Goal: Task Accomplishment & Management: Manage account settings

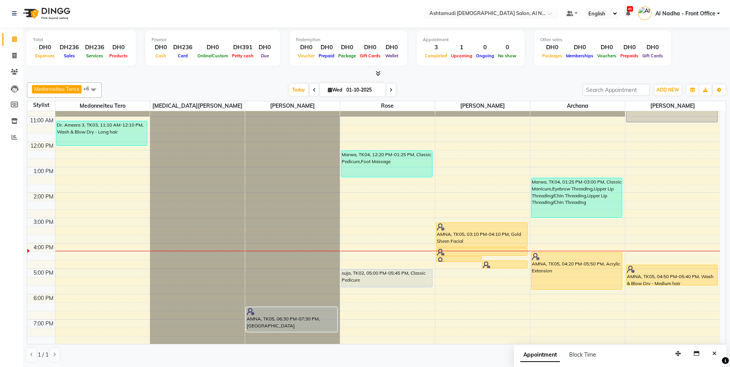
scroll to position [122, 0]
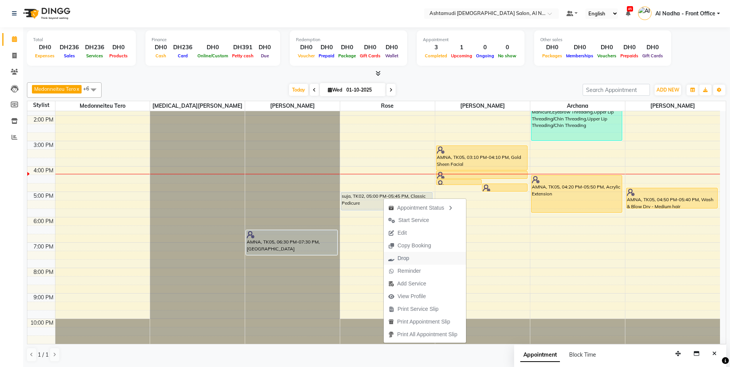
click at [415, 260] on button "Drop" at bounding box center [425, 258] width 82 height 13
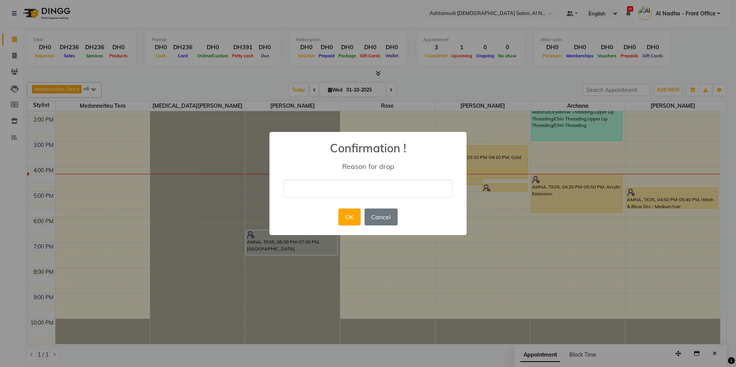
click at [316, 196] on input "text" at bounding box center [367, 189] width 169 height 18
type input "Cancelle by client"
click at [351, 217] on button "OK" at bounding box center [349, 217] width 22 height 17
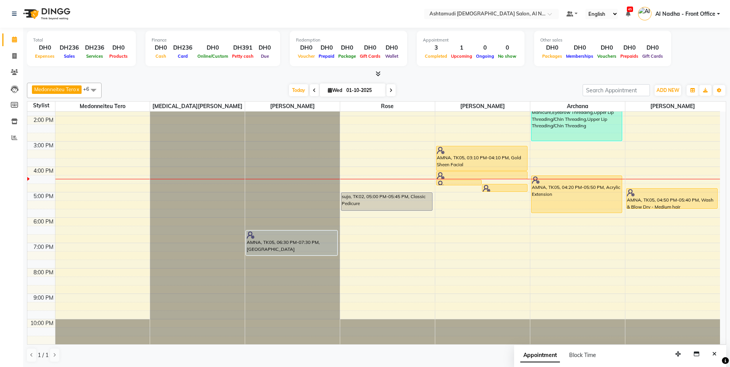
scroll to position [7, 0]
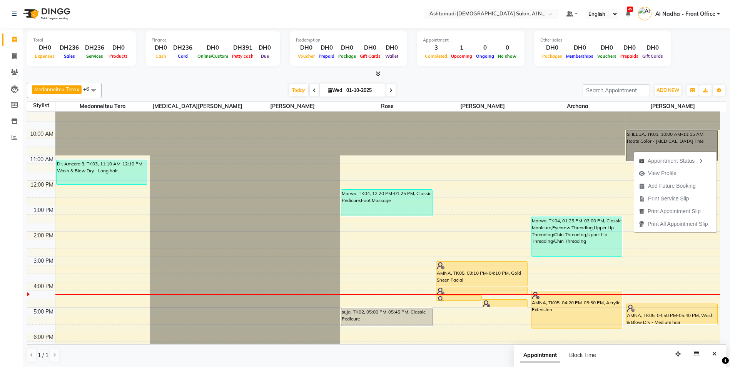
click at [546, 164] on div "9:00 AM 10:00 AM 11:00 AM 12:00 PM 1:00 PM 2:00 PM 3:00 PM 4:00 PM 5:00 PM 6:00…" at bounding box center [373, 282] width 693 height 355
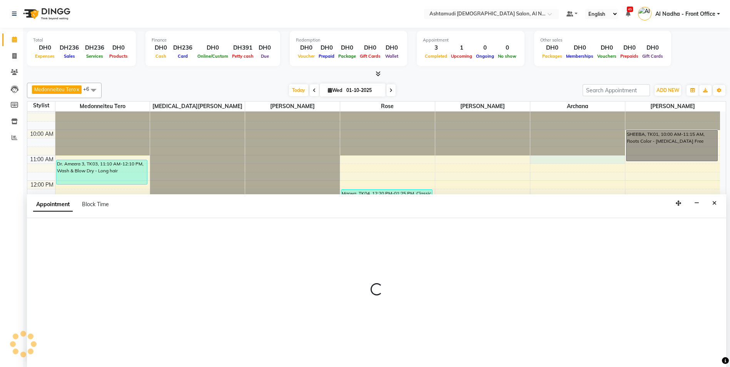
scroll to position [0, 0]
select select "88905"
select select "660"
select select "tentative"
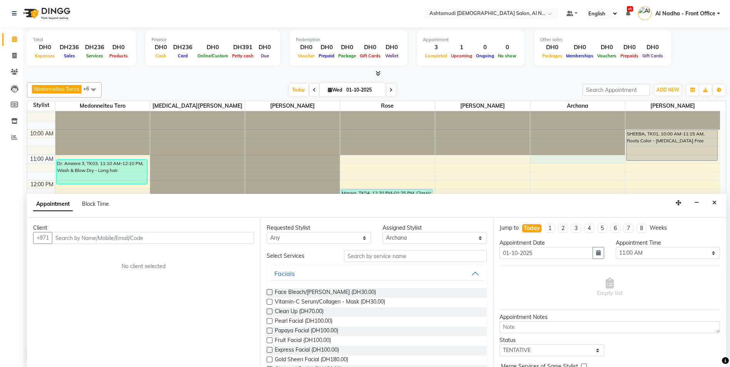
click at [716, 204] on icon "Close" at bounding box center [715, 202] width 4 height 5
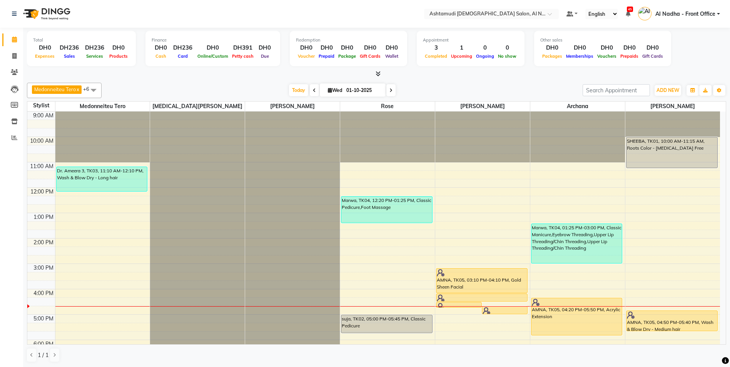
scroll to position [116, 0]
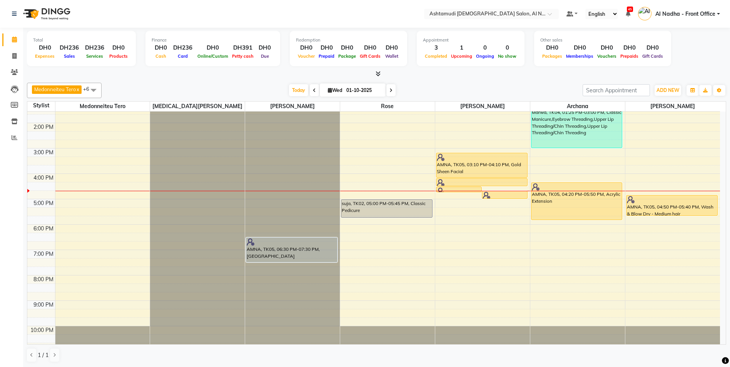
drag, startPoint x: 653, startPoint y: 214, endPoint x: 571, endPoint y: 177, distance: 90.1
click at [571, 177] on div "9:00 AM 10:00 AM 11:00 AM 12:00 PM 1:00 PM 2:00 PM 3:00 PM 4:00 PM 5:00 PM 6:00…" at bounding box center [373, 173] width 693 height 355
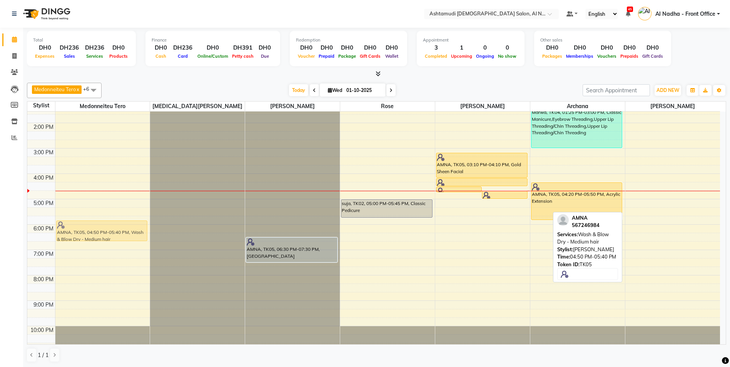
drag, startPoint x: 661, startPoint y: 209, endPoint x: 58, endPoint y: 235, distance: 603.6
click at [58, 235] on tr "Dr. Ameera 3, TK03, 11:10 AM-12:10 PM, Wash & Blow Dry - Long hair AMNA, TK05, …" at bounding box center [373, 173] width 693 height 355
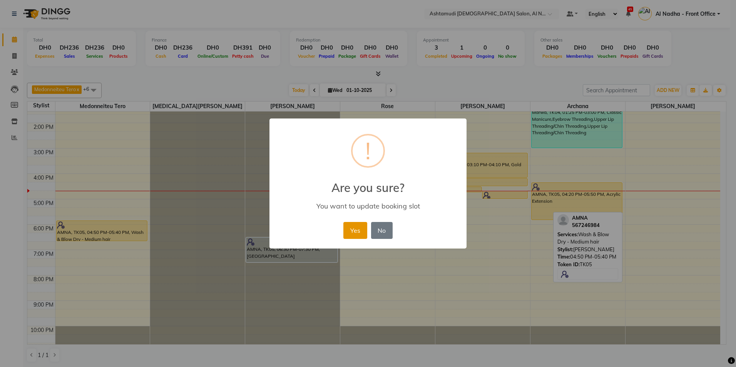
click at [349, 233] on button "Yes" at bounding box center [354, 230] width 23 height 17
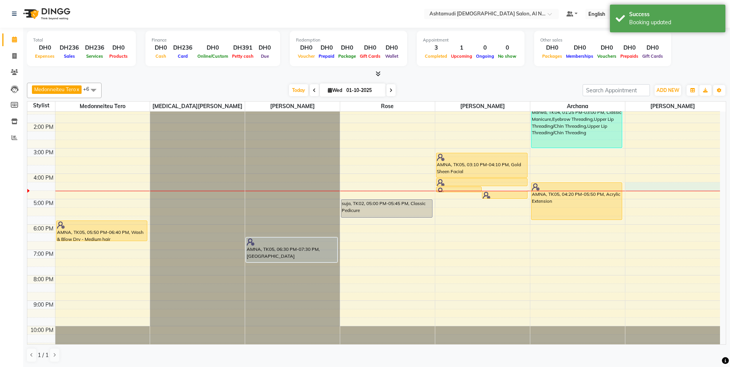
click at [635, 190] on div "9:00 AM 10:00 AM 11:00 AM 12:00 PM 1:00 PM 2:00 PM 3:00 PM 4:00 PM 5:00 PM 6:00…" at bounding box center [373, 173] width 693 height 355
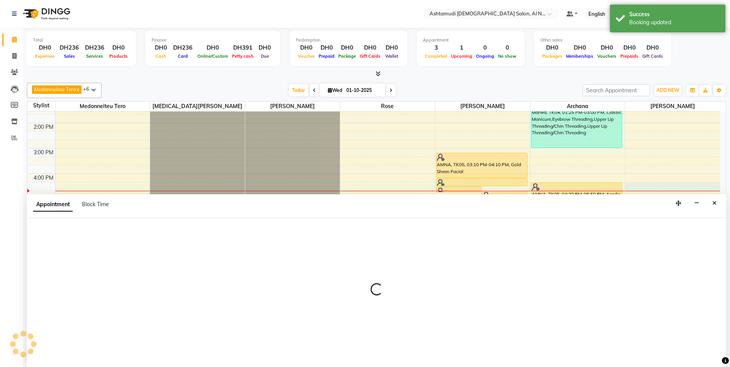
scroll to position [0, 0]
select select "92957"
select select "tentative"
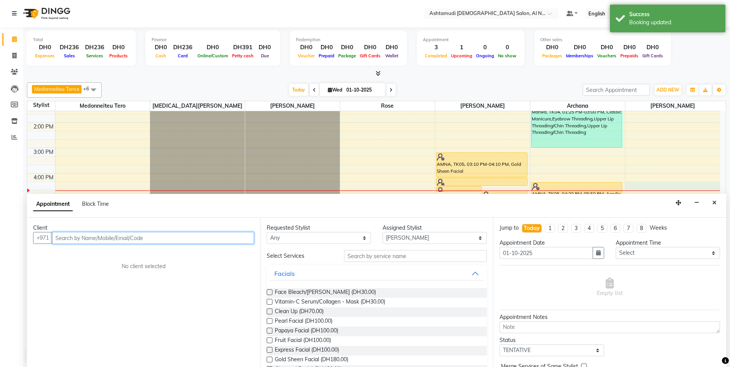
click at [79, 239] on input "text" at bounding box center [153, 238] width 202 height 12
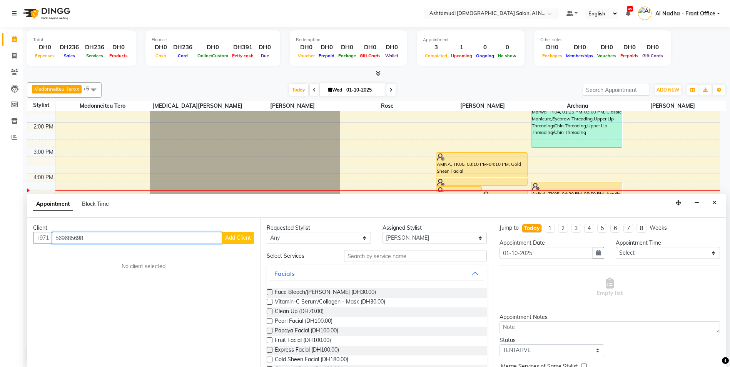
type input "569685698"
click at [227, 240] on span "Add Client" at bounding box center [238, 238] width 26 height 7
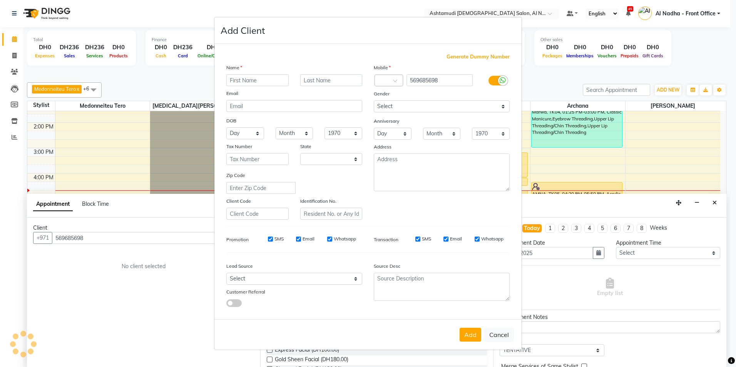
select select "3798"
click at [243, 79] on input "text" at bounding box center [257, 80] width 62 height 12
type input "[PERSON_NAME]"
click at [302, 134] on select "Month January February March April May June July August September October Novem…" at bounding box center [295, 133] width 38 height 12
click at [336, 133] on select "1940 1941 1942 1943 1944 1945 1946 1947 1948 1949 1950 1951 1952 1953 1954 1955…" at bounding box center [344, 133] width 38 height 12
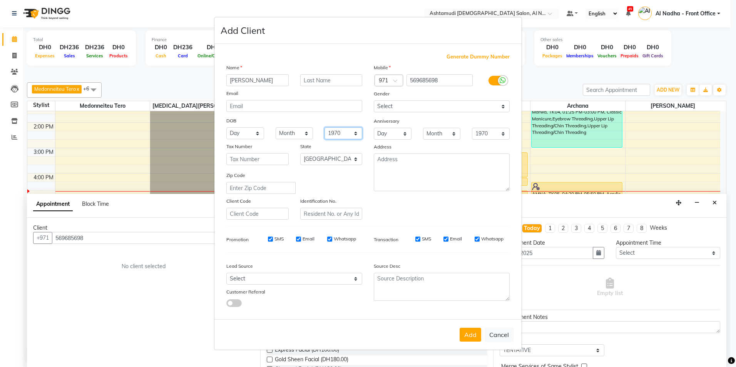
select select "1993"
click at [325, 127] on select "1940 1941 1942 1943 1944 1945 1946 1947 1948 1949 1950 1951 1952 1953 1954 1955…" at bounding box center [344, 133] width 38 height 12
click at [297, 132] on select "Month January February March April May June July August September October Novem…" at bounding box center [295, 133] width 38 height 12
select select "04"
click at [276, 127] on select "Month January February March April May June July August September October Novem…" at bounding box center [295, 133] width 38 height 12
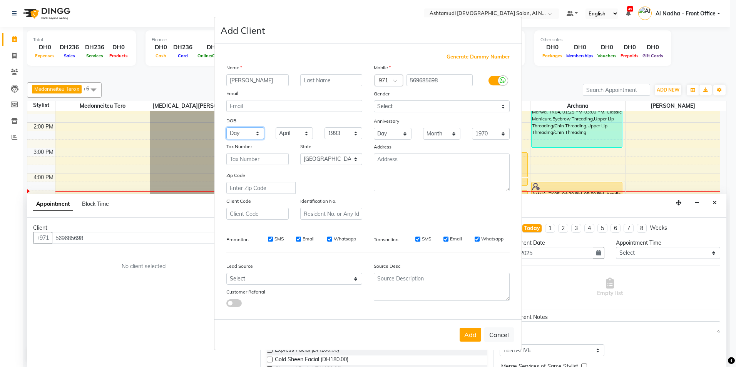
click at [248, 136] on select "Day 01 02 03 04 05 06 07 08 09 10 11 12 13 14 15 16 17 18 19 20 21 22 23 24 25 …" at bounding box center [245, 133] width 38 height 12
select select "04"
click at [226, 127] on select "Day 01 02 03 04 05 06 07 08 09 10 11 12 13 14 15 16 17 18 19 20 21 22 23 24 25 …" at bounding box center [245, 133] width 38 height 12
drag, startPoint x: 281, startPoint y: 279, endPoint x: 285, endPoint y: 273, distance: 7.3
click at [281, 279] on select "Select Walk-in Referral Internet Friend Word of Mouth Advertisement Facebook Ju…" at bounding box center [294, 279] width 136 height 12
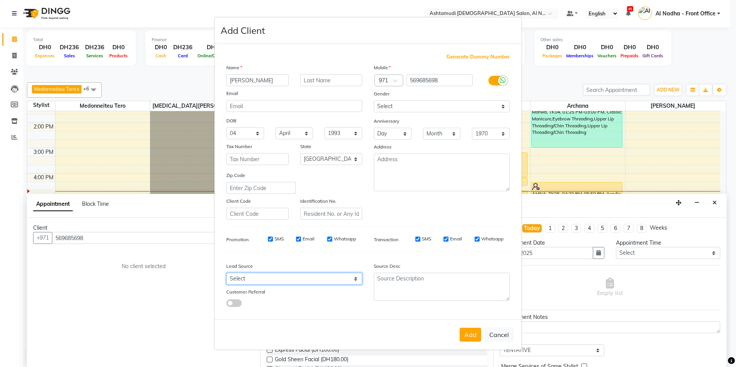
select select "49107"
click at [226, 273] on select "Select Walk-in Referral Internet Friend Word of Mouth Advertisement Facebook Ju…" at bounding box center [294, 279] width 136 height 12
drag, startPoint x: 406, startPoint y: 107, endPoint x: 406, endPoint y: 112, distance: 4.6
click at [406, 107] on select "Select [DEMOGRAPHIC_DATA] [DEMOGRAPHIC_DATA] Other Prefer Not To Say" at bounding box center [442, 107] width 136 height 12
select select "[DEMOGRAPHIC_DATA]"
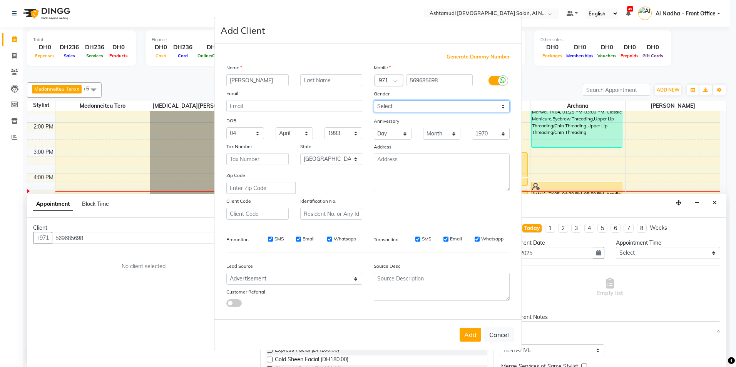
click at [374, 101] on select "Select [DEMOGRAPHIC_DATA] [DEMOGRAPHIC_DATA] Other Prefer Not To Say" at bounding box center [442, 107] width 136 height 12
click at [472, 339] on button "Add" at bounding box center [471, 335] width 22 height 14
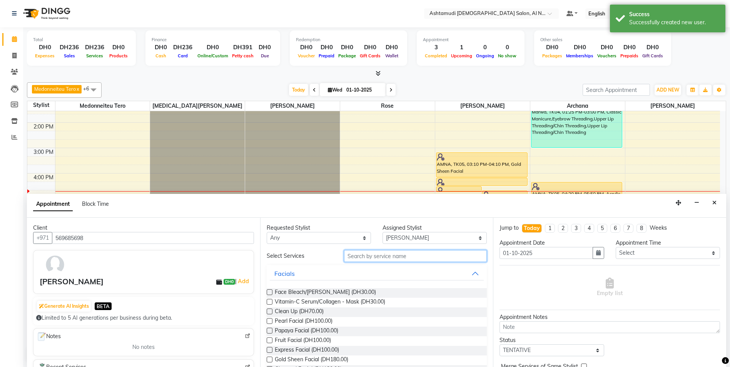
click at [352, 254] on input "text" at bounding box center [415, 256] width 143 height 12
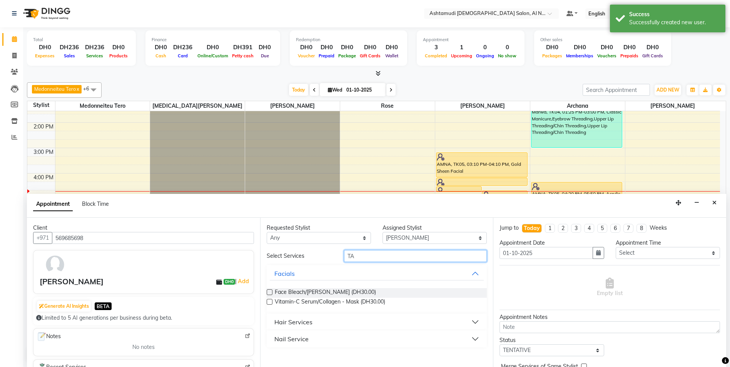
type input "T"
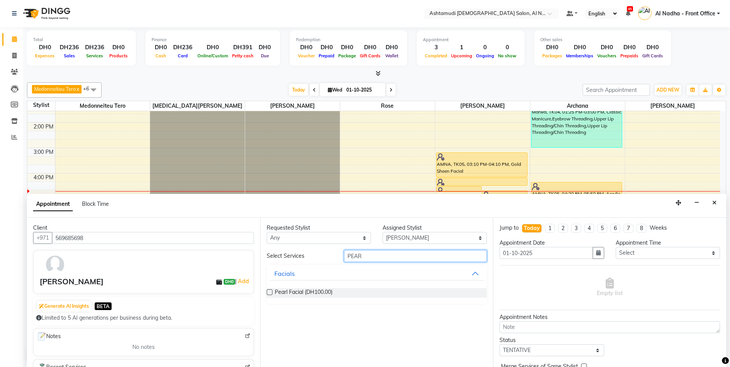
type input "PEAR"
click at [269, 291] on label at bounding box center [270, 293] width 6 height 6
click at [269, 291] on input "checkbox" at bounding box center [269, 293] width 5 height 5
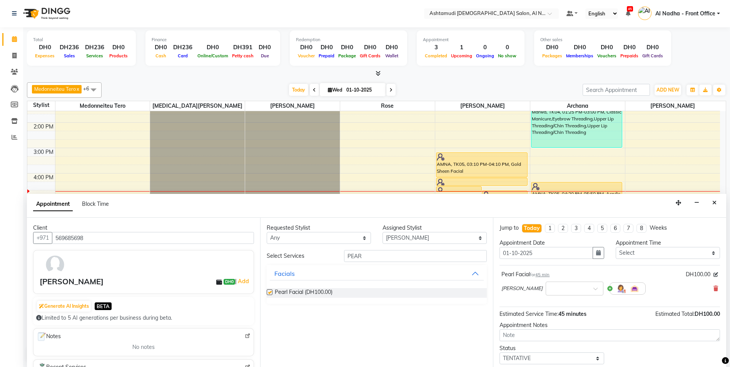
checkbox input "false"
click at [373, 256] on input "PEAR" at bounding box center [415, 256] width 143 height 12
type input "P"
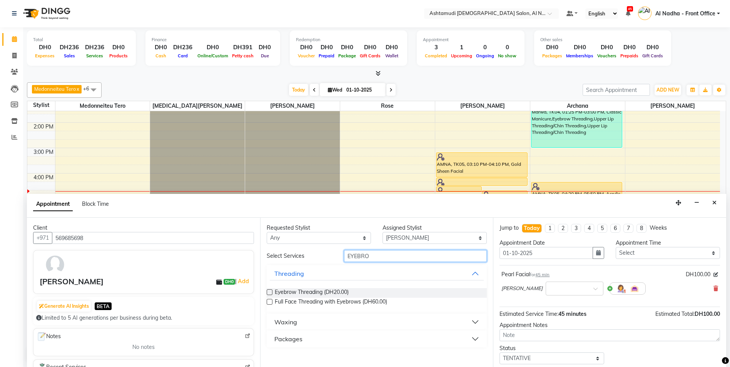
type input "EYEBRO"
click at [271, 293] on label at bounding box center [270, 293] width 6 height 6
click at [271, 293] on input "checkbox" at bounding box center [269, 293] width 5 height 5
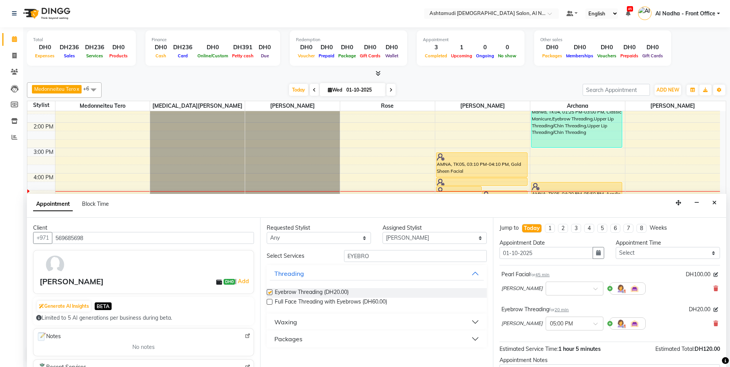
checkbox input "false"
click at [371, 259] on input "EYEBRO" at bounding box center [415, 256] width 143 height 12
type input "E"
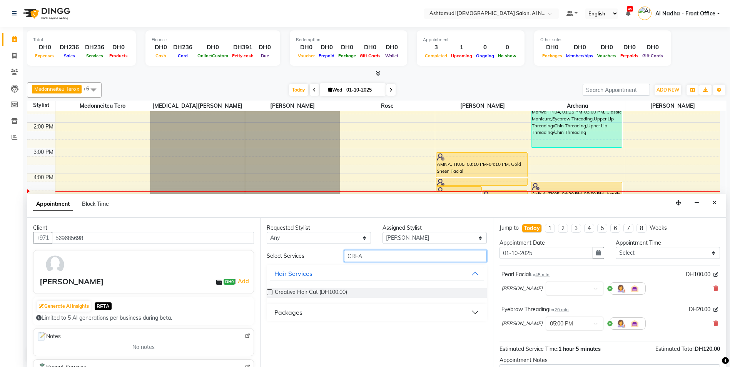
type input "CREA"
click at [270, 293] on label at bounding box center [270, 293] width 6 height 6
click at [270, 293] on input "checkbox" at bounding box center [269, 293] width 5 height 5
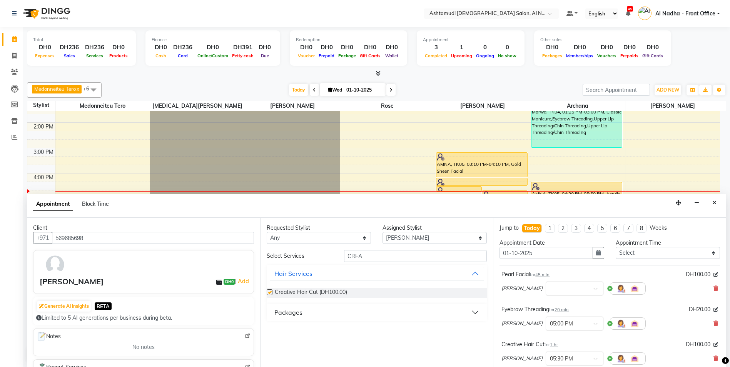
checkbox input "false"
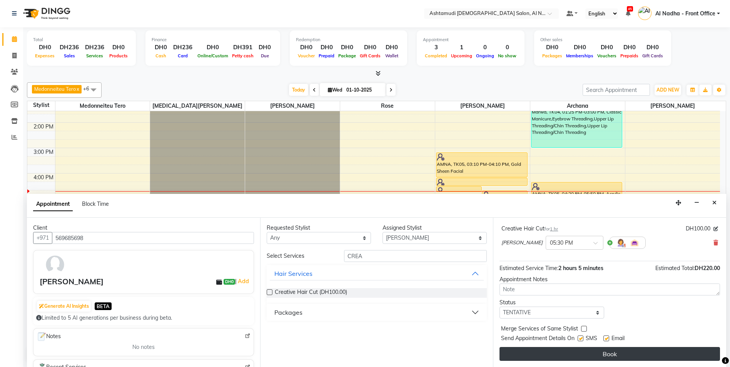
click at [603, 358] on button "Book" at bounding box center [610, 354] width 221 height 14
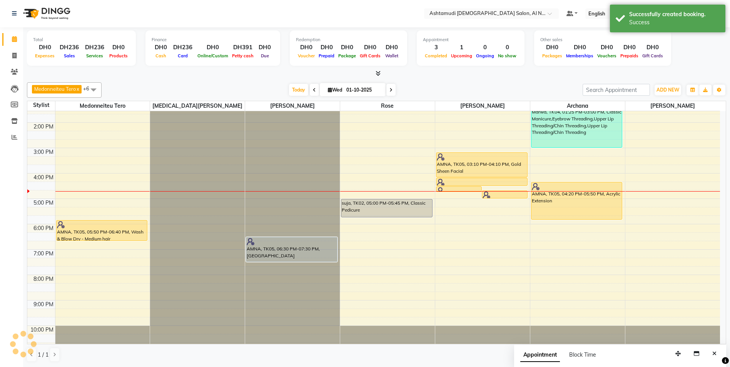
scroll to position [0, 0]
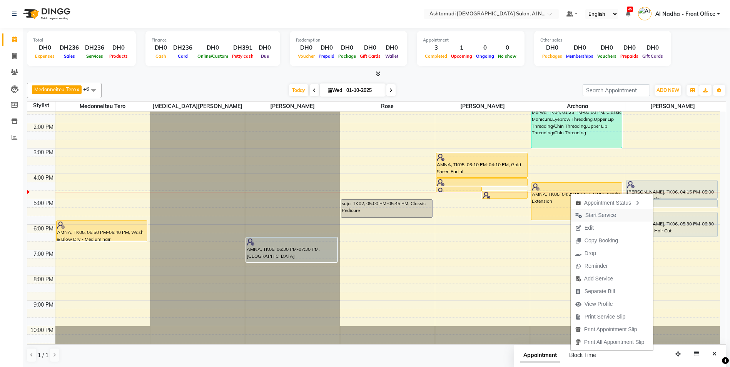
click at [628, 214] on button "Start Service" at bounding box center [612, 215] width 82 height 13
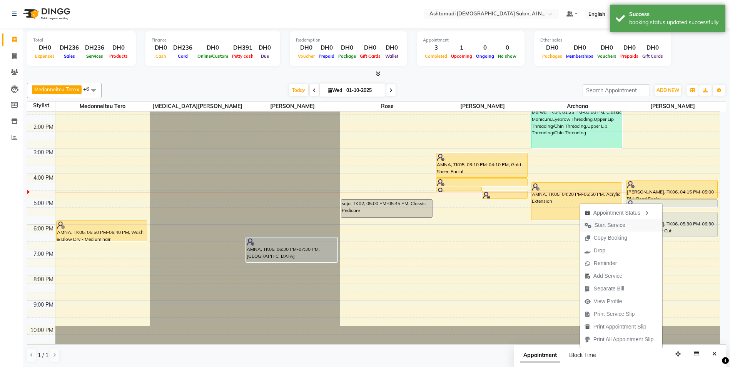
click at [626, 223] on span "Start Service" at bounding box center [605, 225] width 50 height 13
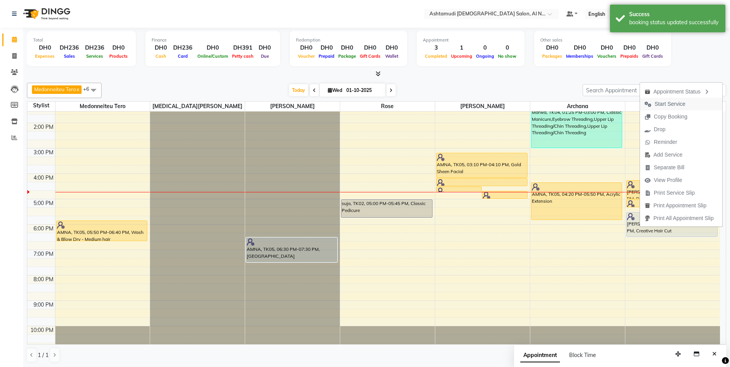
click at [668, 102] on span "Start Service" at bounding box center [670, 104] width 31 height 8
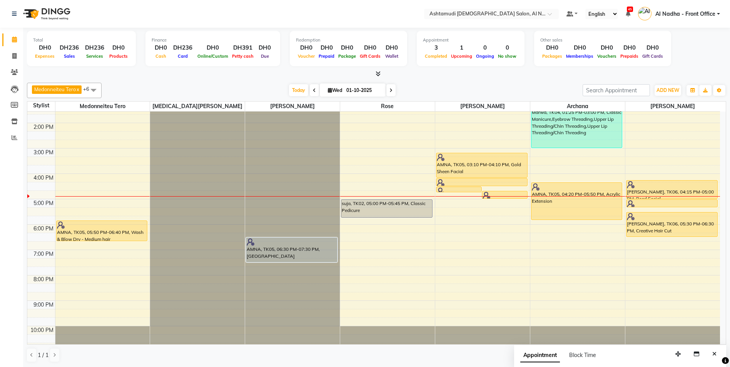
click at [328, 89] on icon at bounding box center [330, 90] width 4 height 5
select select "10"
select select "2025"
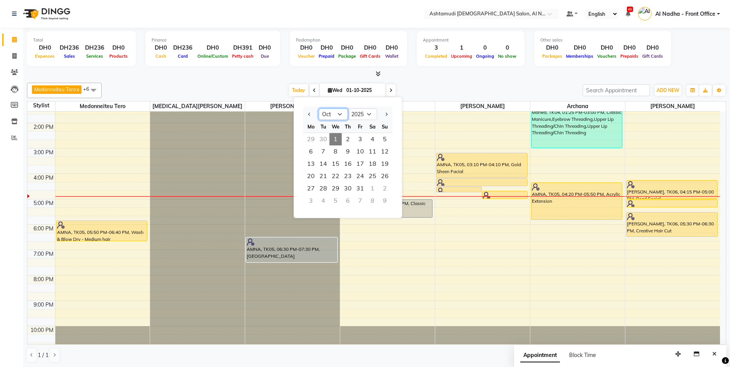
click at [340, 115] on select "Jan Feb Mar Apr May Jun [DATE] Aug Sep Oct Nov Dec" at bounding box center [333, 115] width 29 height 12
select select "11"
click at [319, 109] on select "Jan Feb Mar Apr May Jun [DATE] Aug Sep Oct Nov Dec" at bounding box center [333, 115] width 29 height 12
click at [420, 241] on div "9:00 AM 10:00 AM 11:00 AM 12:00 PM 1:00 PM 2:00 PM 3:00 PM 4:00 PM 5:00 PM 6:00…" at bounding box center [373, 173] width 693 height 355
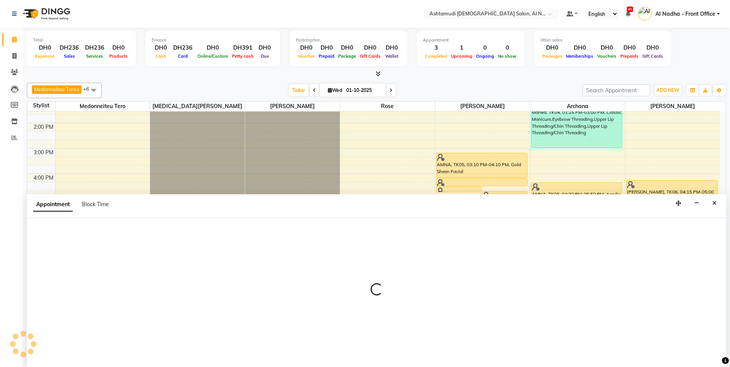
scroll to position [0, 0]
select select "68348"
select select "tentative"
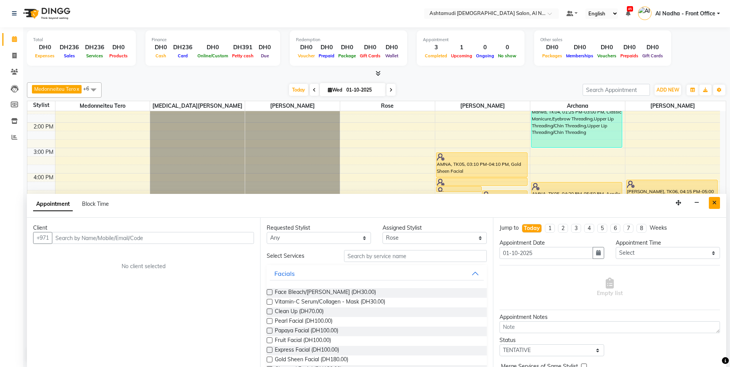
click at [716, 206] on button "Close" at bounding box center [714, 203] width 11 height 12
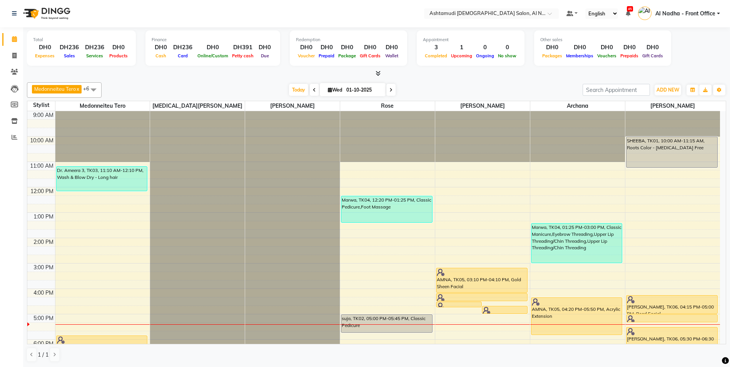
scroll to position [116, 0]
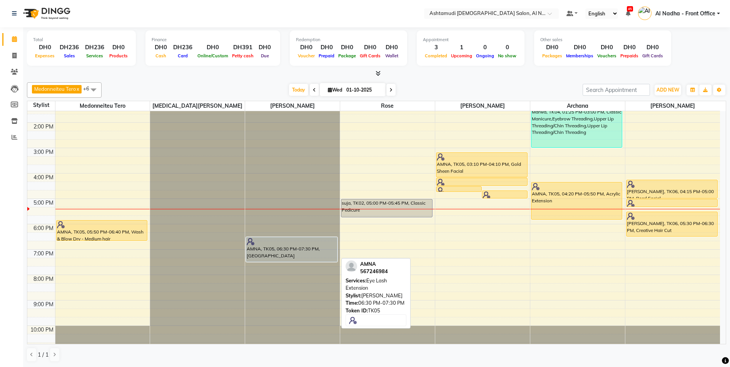
click at [346, 253] on div "9:00 AM 10:00 AM 11:00 AM 12:00 PM 1:00 PM 2:00 PM 3:00 PM 4:00 PM 5:00 PM 6:00…" at bounding box center [373, 173] width 693 height 355
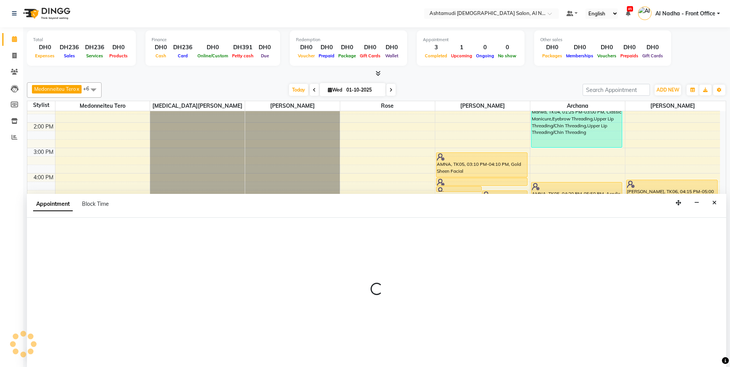
select select "68348"
select select "1140"
select select "tentative"
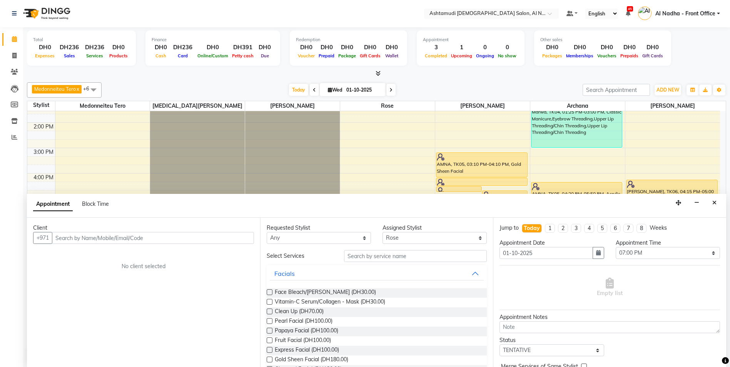
click at [87, 238] on input "text" at bounding box center [153, 238] width 202 height 12
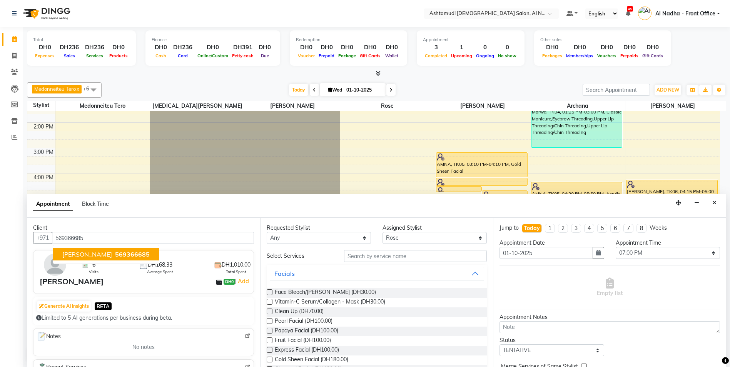
click at [103, 250] on button "[PERSON_NAME] 569366685" at bounding box center [106, 254] width 106 height 12
type input "569366685"
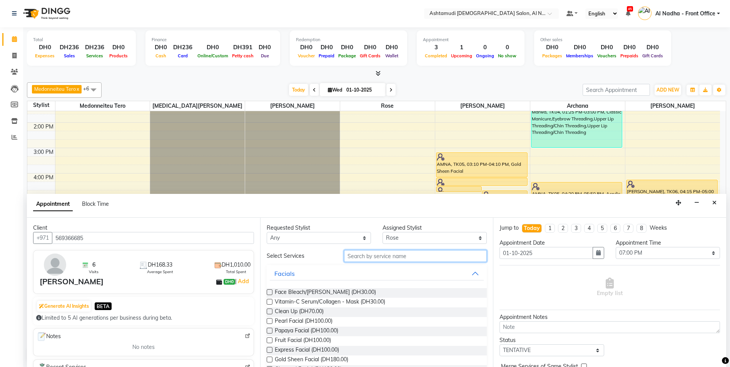
click at [365, 258] on input "text" at bounding box center [415, 256] width 143 height 12
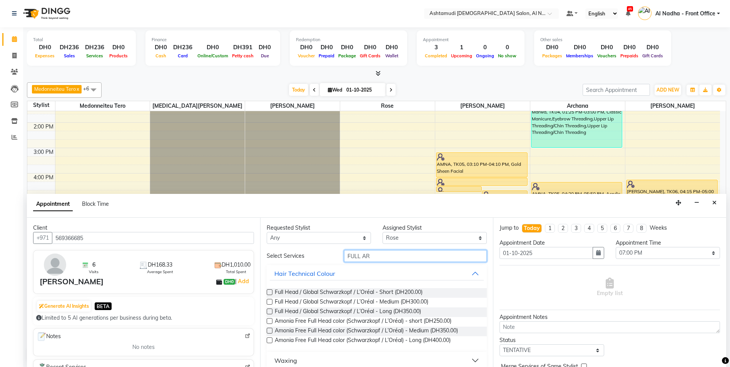
type input "FULL AR"
click at [290, 359] on div "Waxing" at bounding box center [286, 360] width 23 height 9
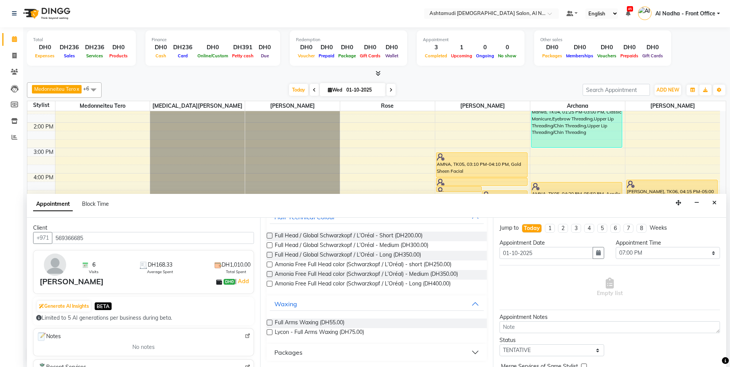
click at [268, 322] on label at bounding box center [270, 323] width 6 height 6
click at [268, 322] on input "checkbox" at bounding box center [269, 323] width 5 height 5
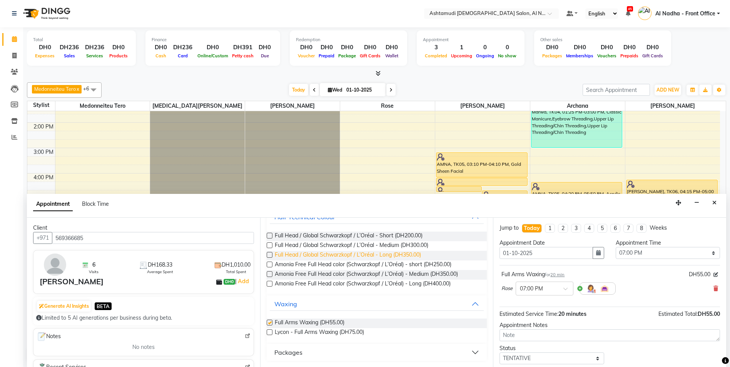
checkbox input "false"
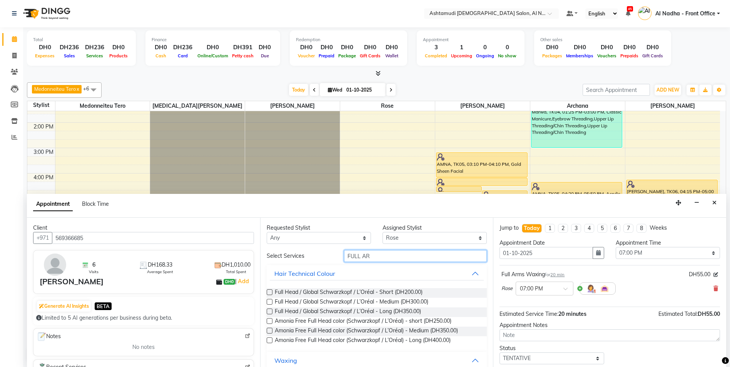
click at [374, 256] on input "FULL AR" at bounding box center [415, 256] width 143 height 12
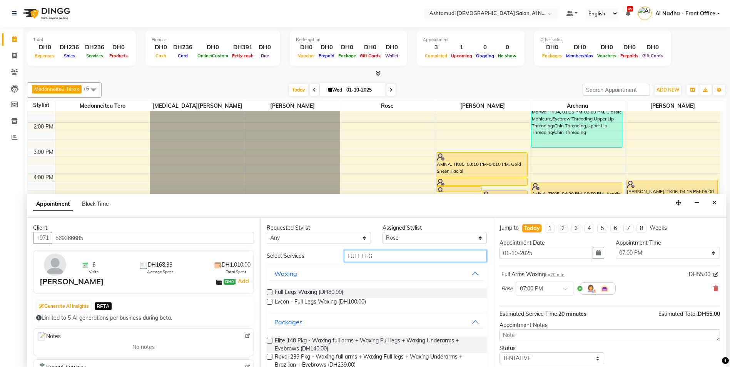
type input "FULL LEG"
click at [268, 291] on label at bounding box center [270, 293] width 6 height 6
click at [268, 291] on input "checkbox" at bounding box center [269, 293] width 5 height 5
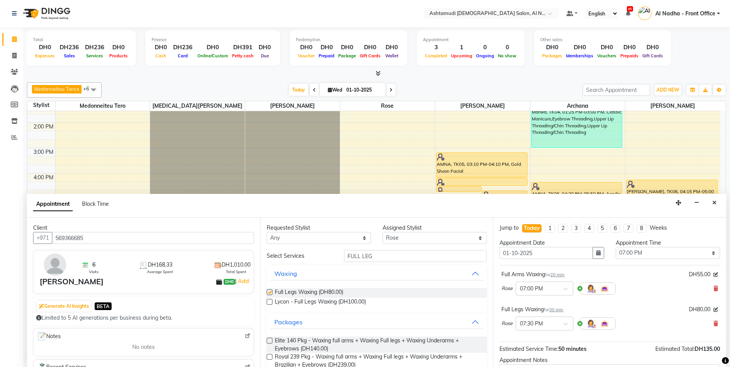
checkbox input "false"
click at [403, 259] on input "FULL LEG" at bounding box center [415, 256] width 143 height 12
type input "F"
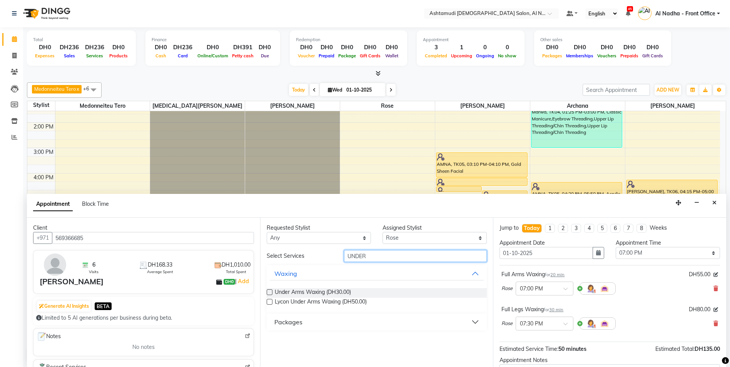
type input "UNDER"
click at [270, 293] on label at bounding box center [270, 293] width 6 height 6
click at [270, 293] on input "checkbox" at bounding box center [269, 293] width 5 height 5
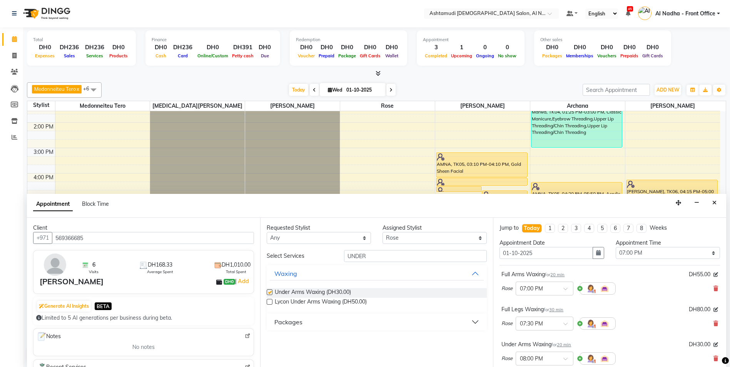
checkbox input "false"
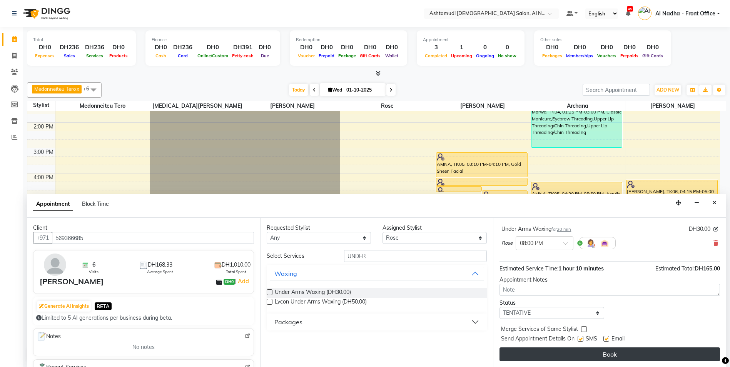
click at [515, 357] on button "Book" at bounding box center [610, 355] width 221 height 14
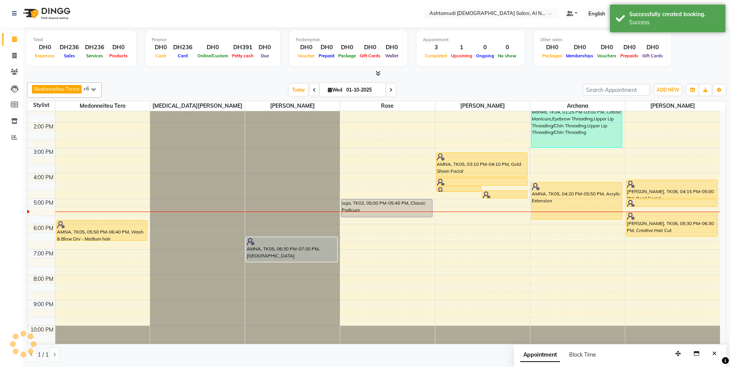
scroll to position [0, 0]
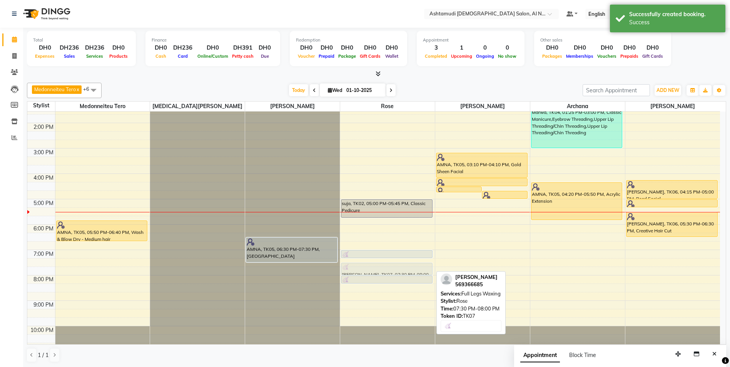
click at [392, 266] on div "Marwa, TK04, 12:20 PM-01:25 PM, Classic Pedicure,Foot Massage suja, TK02, 05:00…" at bounding box center [387, 173] width 95 height 355
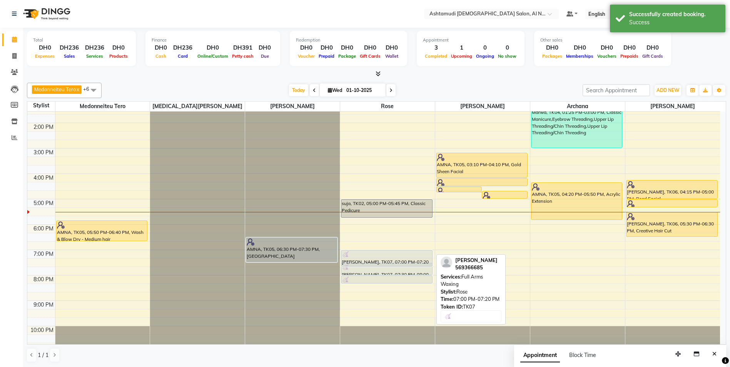
click at [381, 260] on div "Marwa, TK04, 12:20 PM-01:25 PM, Classic Pedicure,Foot Massage suja, TK02, 05:00…" at bounding box center [387, 173] width 95 height 355
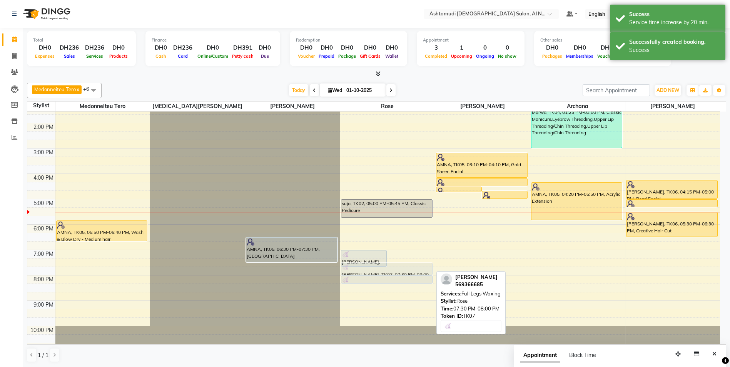
click at [389, 276] on div "[PERSON_NAME], TK07, 07:00 PM-07:40 PM, Full Arms Waxing [PERSON_NAME], TK07, 0…" at bounding box center [387, 173] width 95 height 355
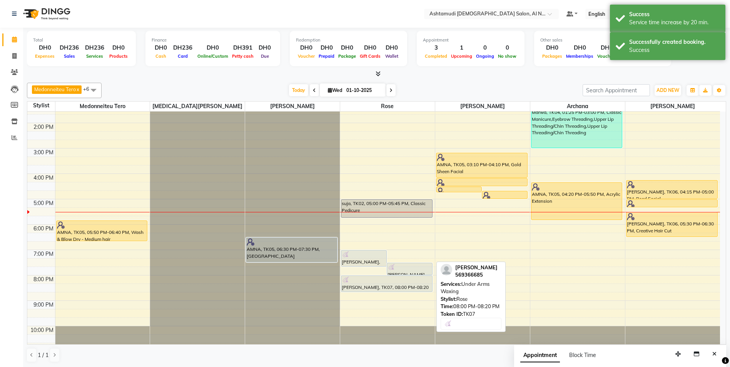
drag, startPoint x: 382, startPoint y: 282, endPoint x: 380, endPoint y: 286, distance: 4.9
click at [380, 286] on div "[PERSON_NAME], TK07, 07:00 PM-07:40 PM, Full Arms Waxing [PERSON_NAME], TK07, 0…" at bounding box center [387, 173] width 95 height 355
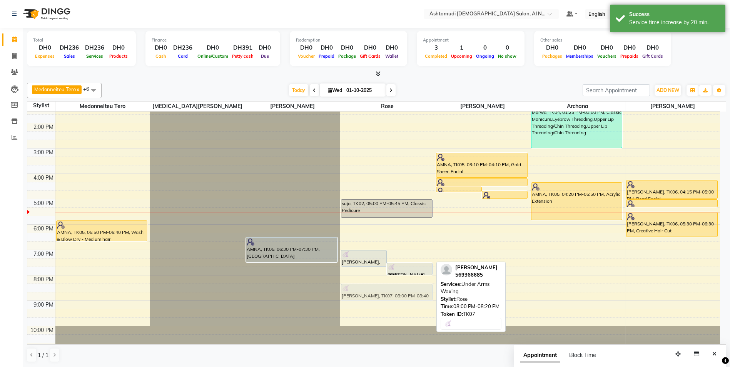
drag, startPoint x: 381, startPoint y: 282, endPoint x: 381, endPoint y: 287, distance: 4.6
click at [381, 287] on div "[PERSON_NAME], TK07, 07:00 PM-07:40 PM, Full Arms Waxing [PERSON_NAME], TK07, 0…" at bounding box center [387, 173] width 95 height 355
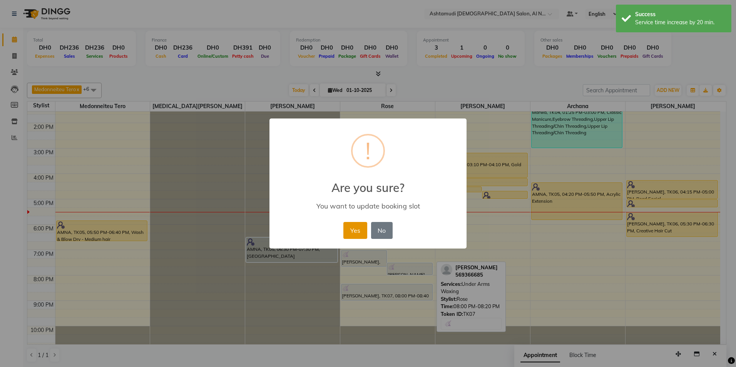
click at [362, 234] on button "Yes" at bounding box center [354, 230] width 23 height 17
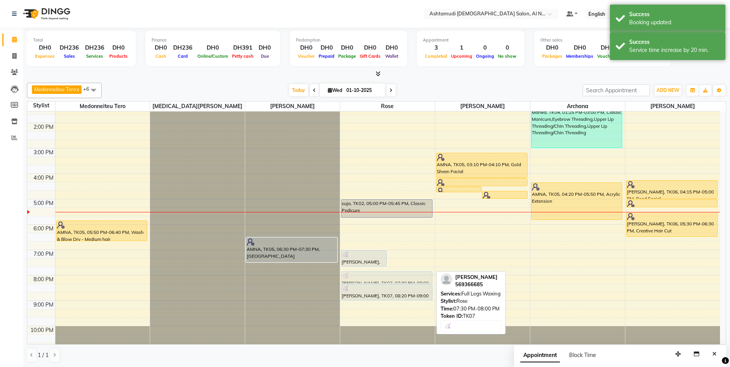
drag, startPoint x: 393, startPoint y: 271, endPoint x: 380, endPoint y: 278, distance: 14.8
click at [380, 278] on div "[PERSON_NAME], TK07, 07:00 PM-07:40 PM, Full Arms Waxing [PERSON_NAME], TK07, 0…" at bounding box center [387, 173] width 95 height 355
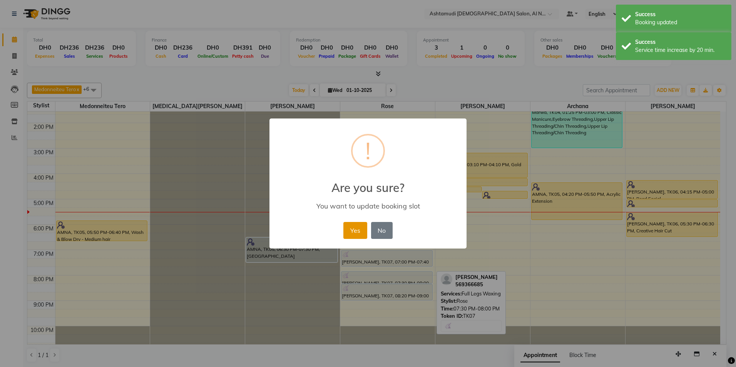
click at [355, 235] on button "Yes" at bounding box center [354, 230] width 23 height 17
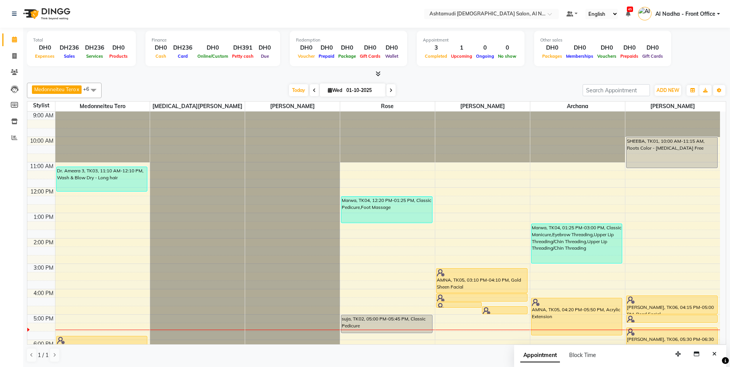
scroll to position [122, 0]
